Goal: Book appointment/travel/reservation

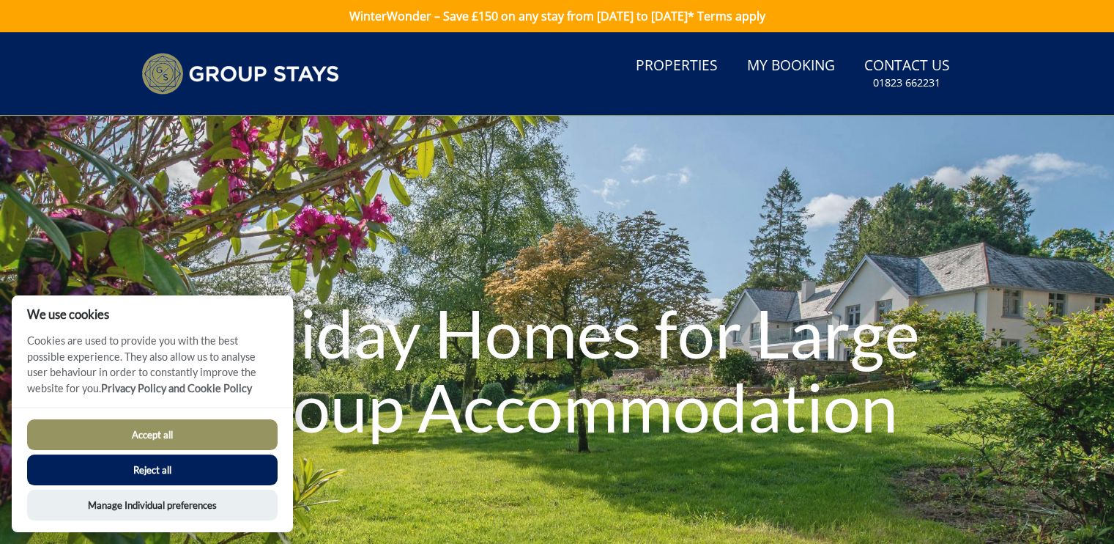
click at [229, 435] on button "Accept all" at bounding box center [152, 434] width 251 height 31
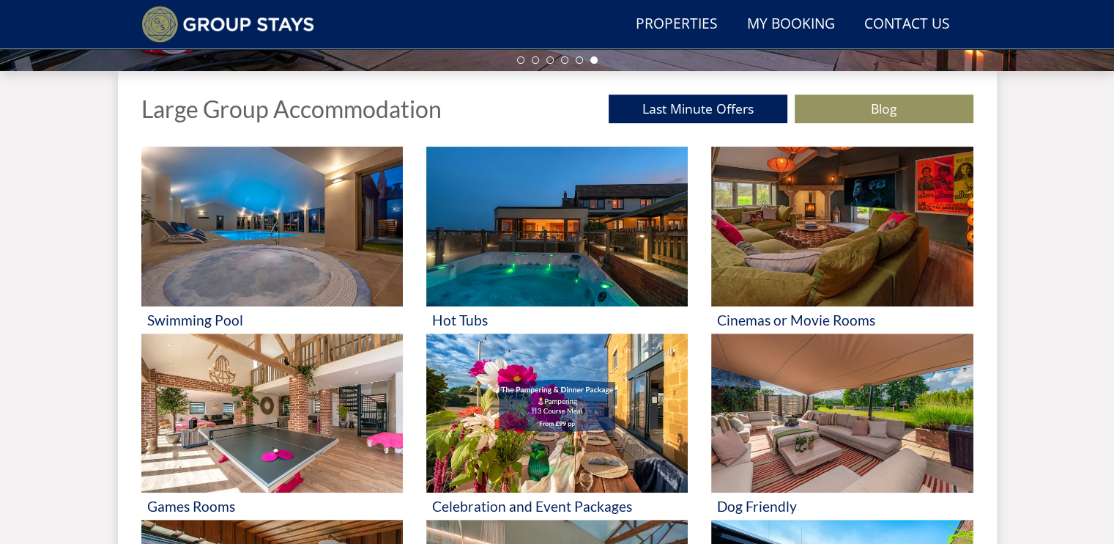
scroll to position [528, 0]
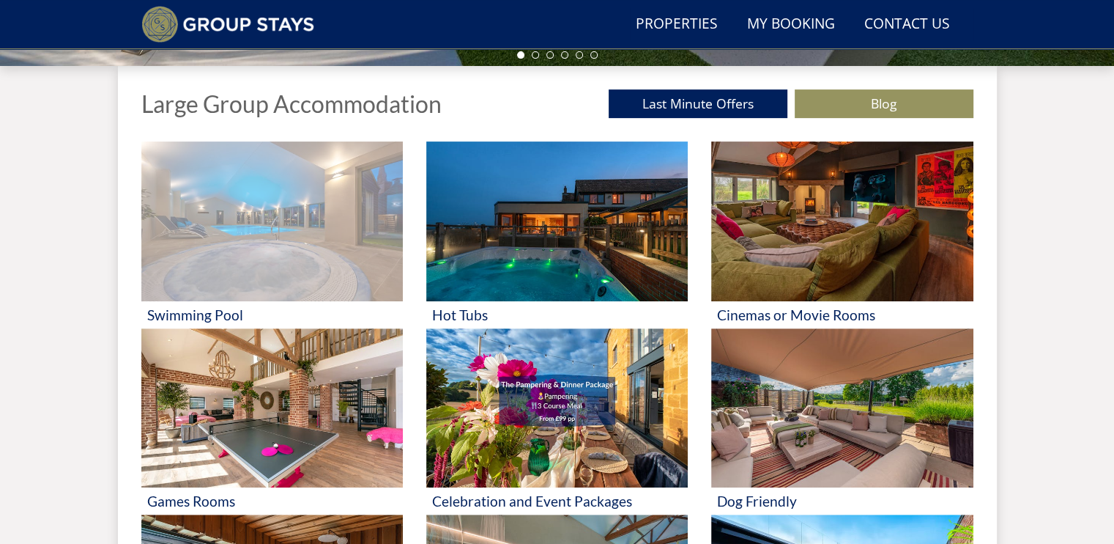
click at [277, 234] on img at bounding box center [272, 221] width 262 height 160
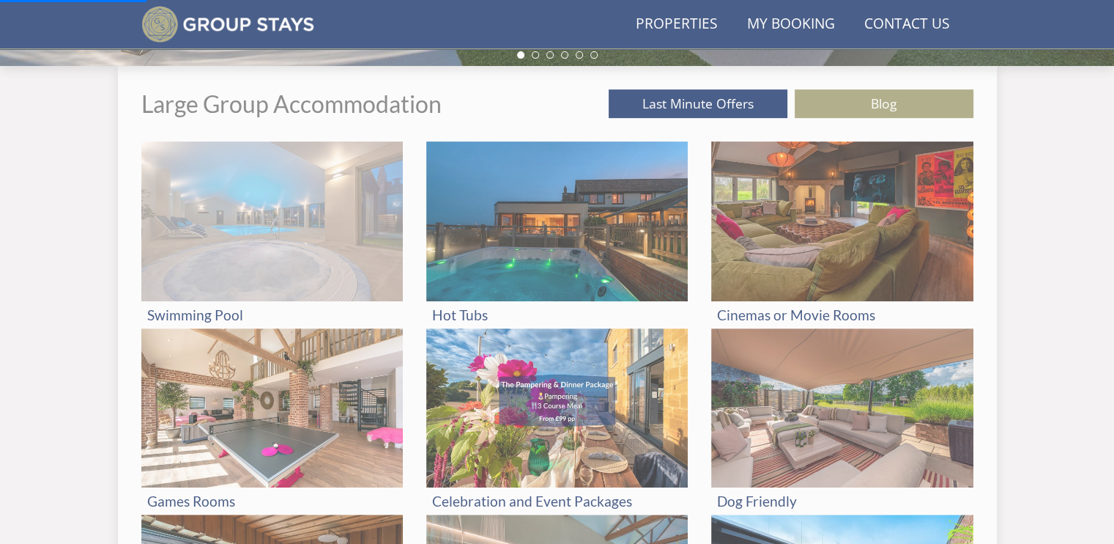
click at [277, 234] on img at bounding box center [272, 221] width 262 height 160
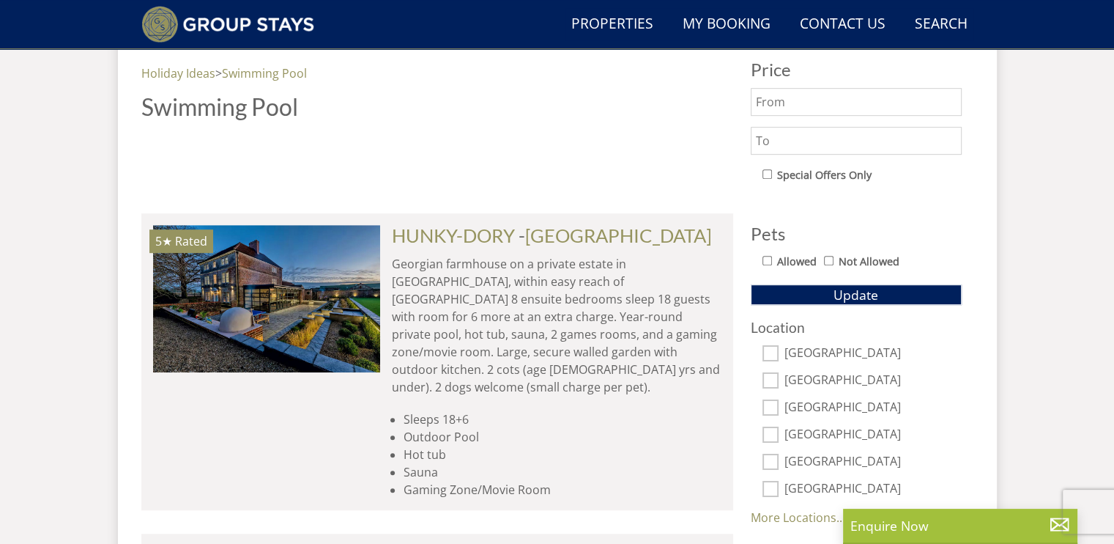
scroll to position [801, 0]
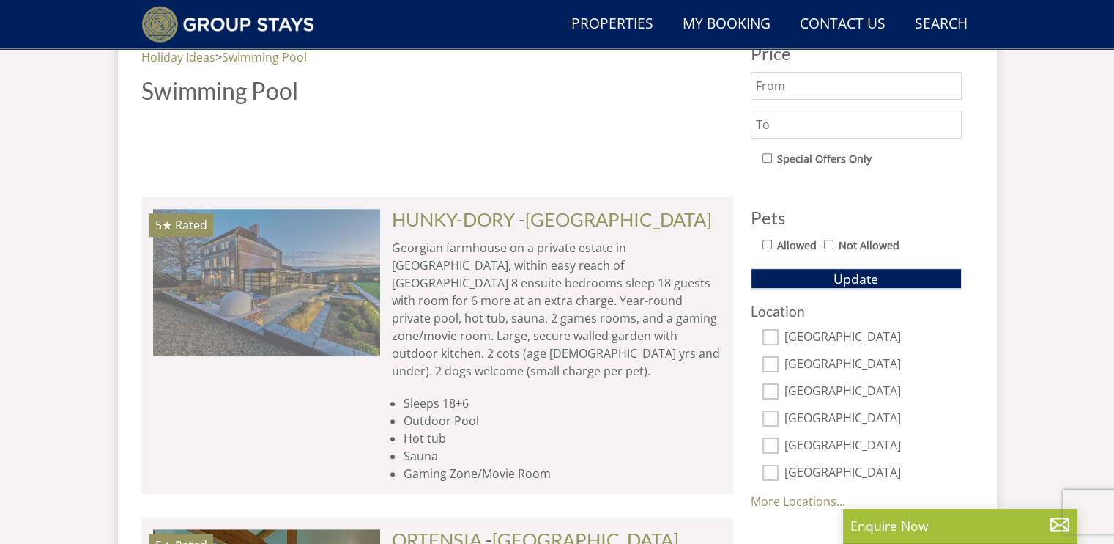
click at [299, 325] on img at bounding box center [266, 282] width 227 height 147
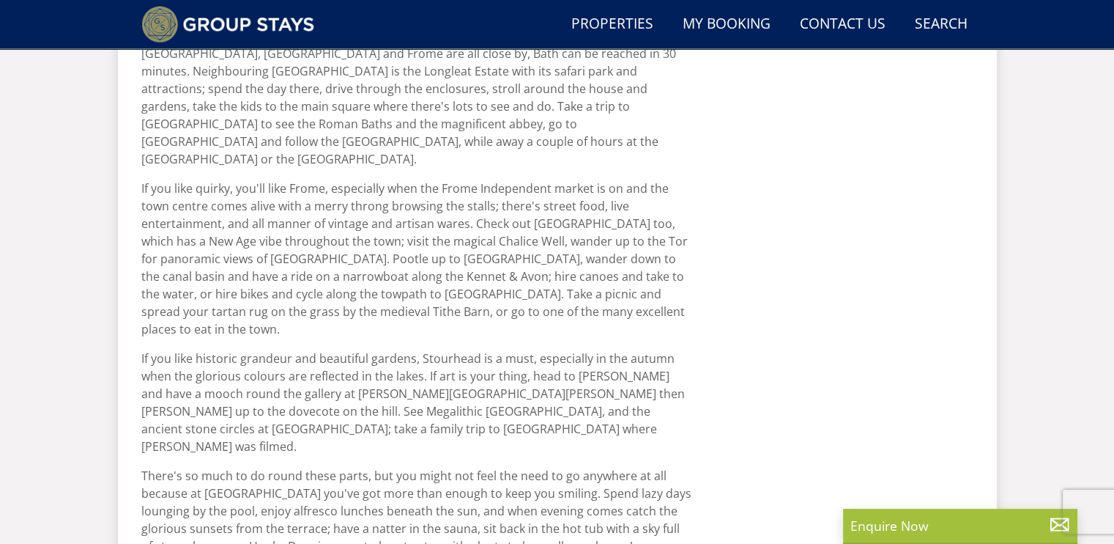
scroll to position [918, 0]
